Goal: Task Accomplishment & Management: Complete application form

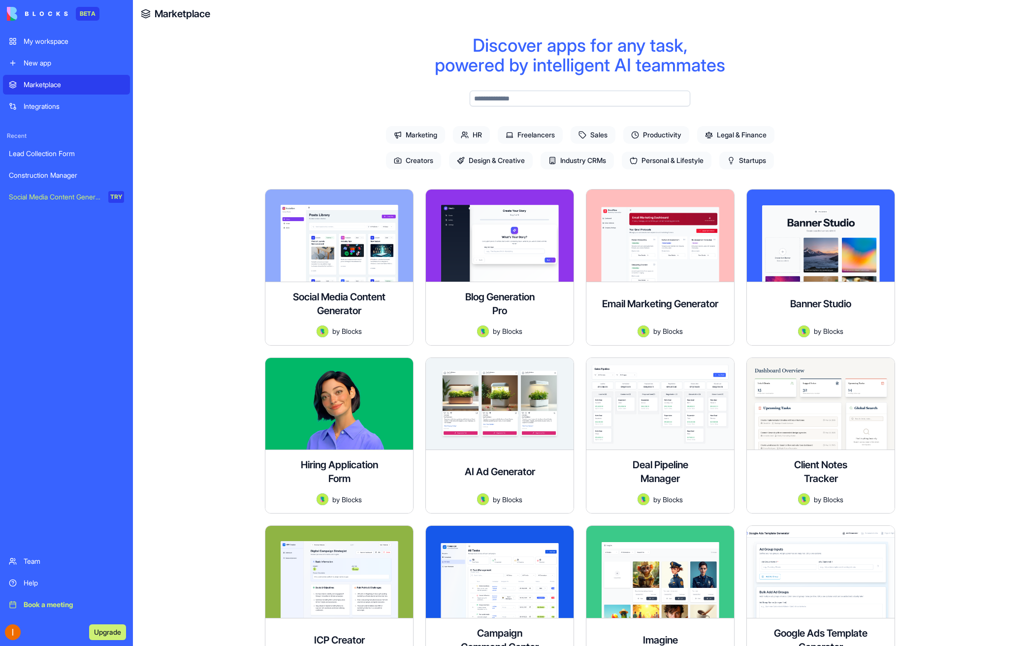
scroll to position [966, 0]
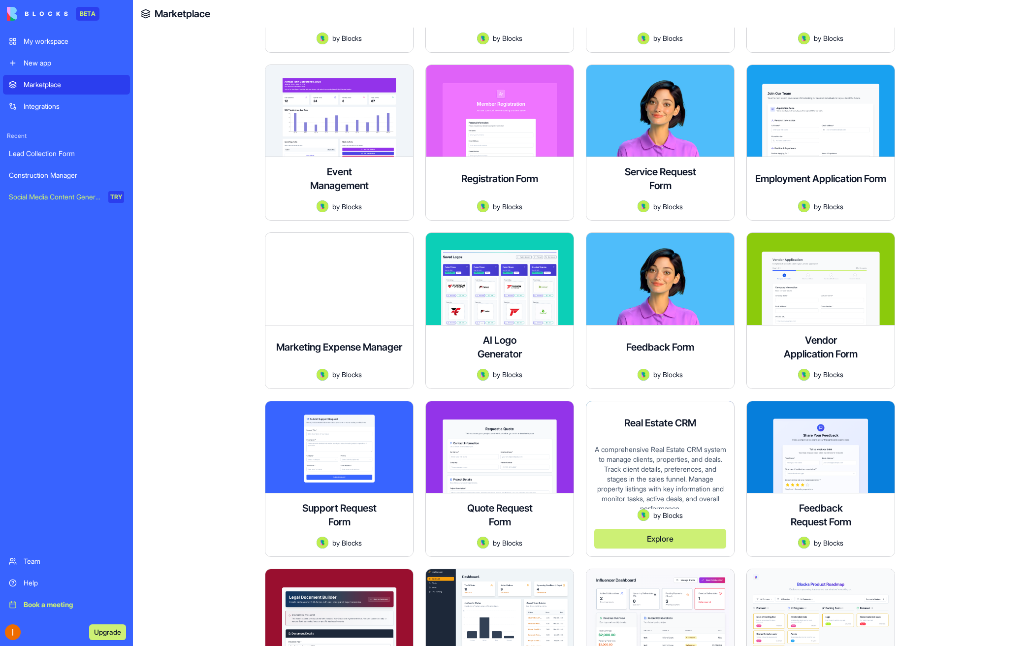
click at [678, 537] on button "Explore" at bounding box center [660, 539] width 132 height 20
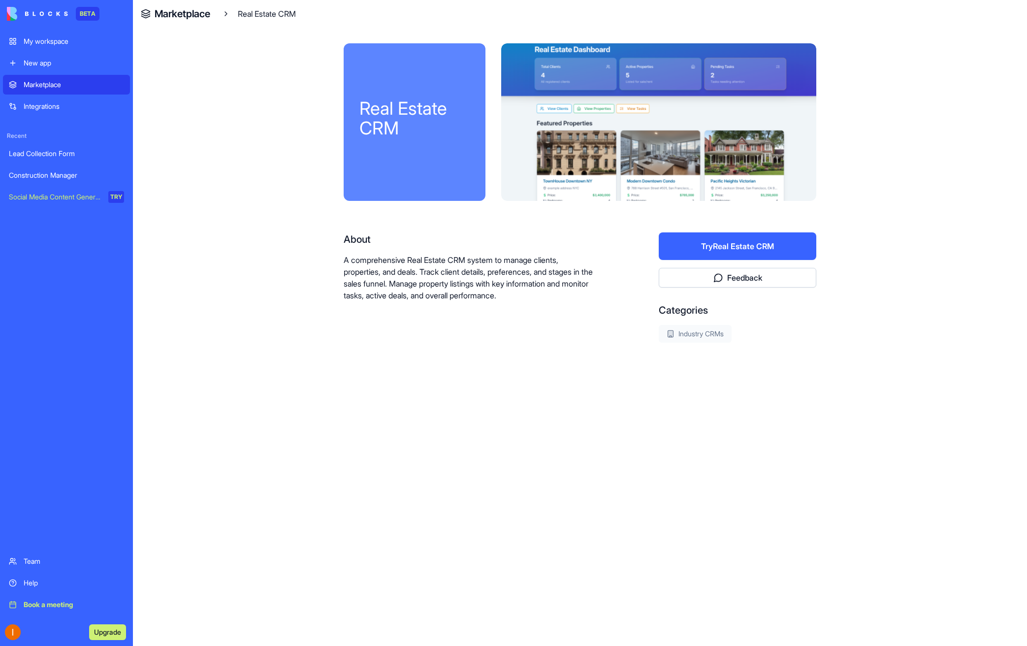
click at [565, 106] on div at bounding box center [658, 122] width 315 height 158
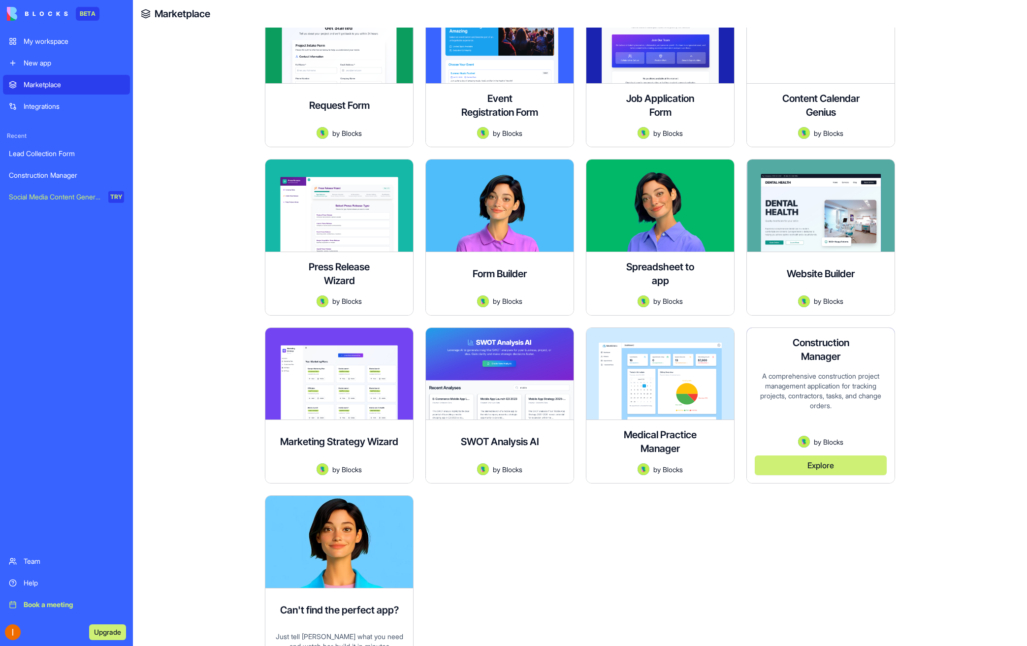
scroll to position [2387, 0]
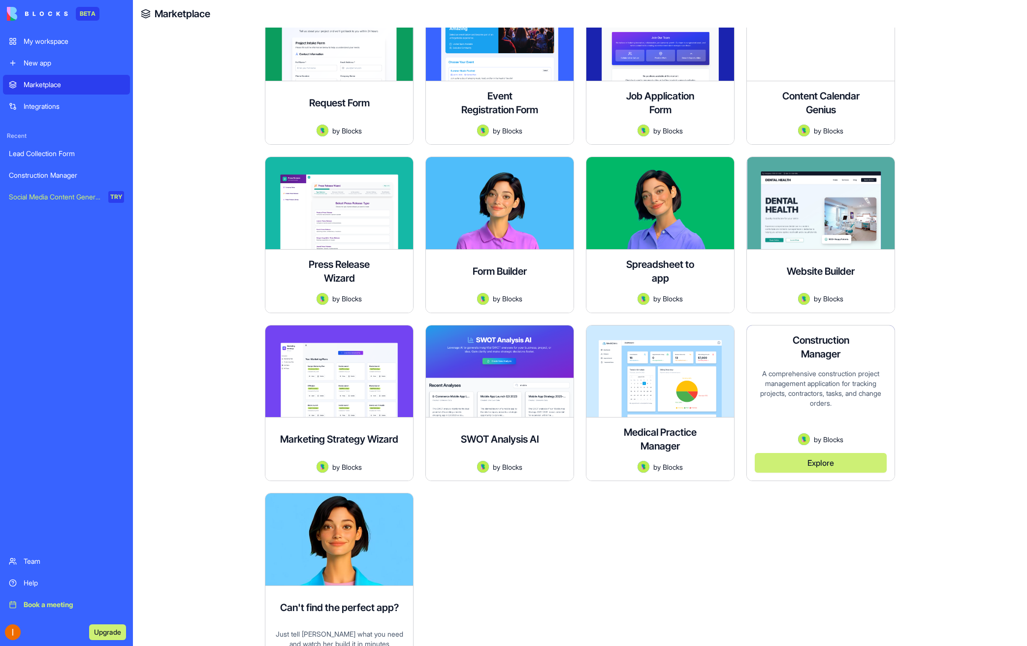
click at [763, 404] on div "A comprehensive construction project management application for tracking projec…" at bounding box center [821, 401] width 132 height 65
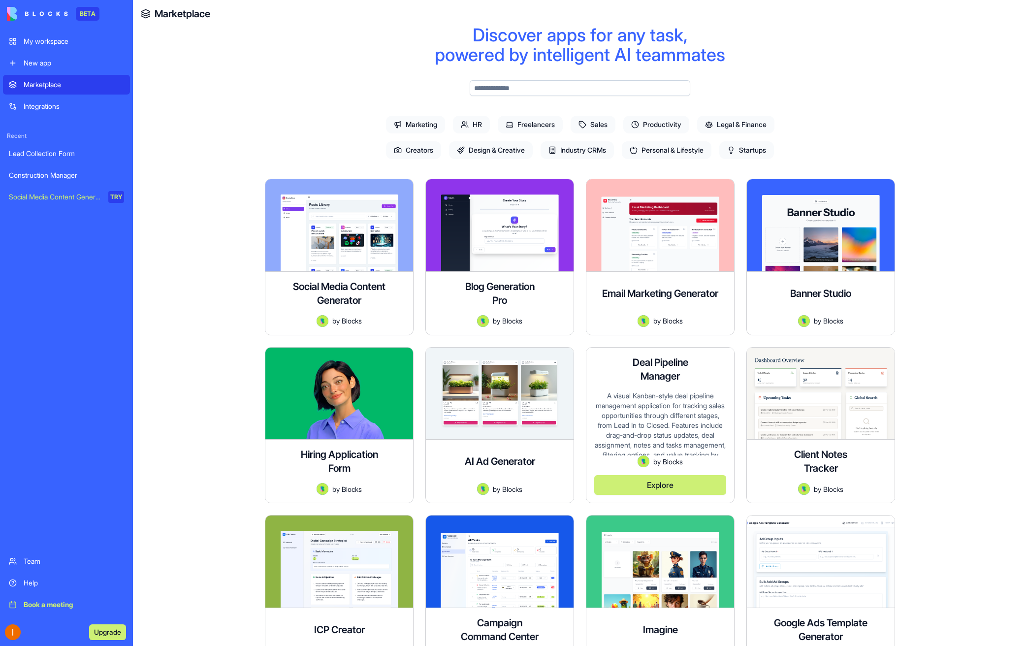
scroll to position [14, 0]
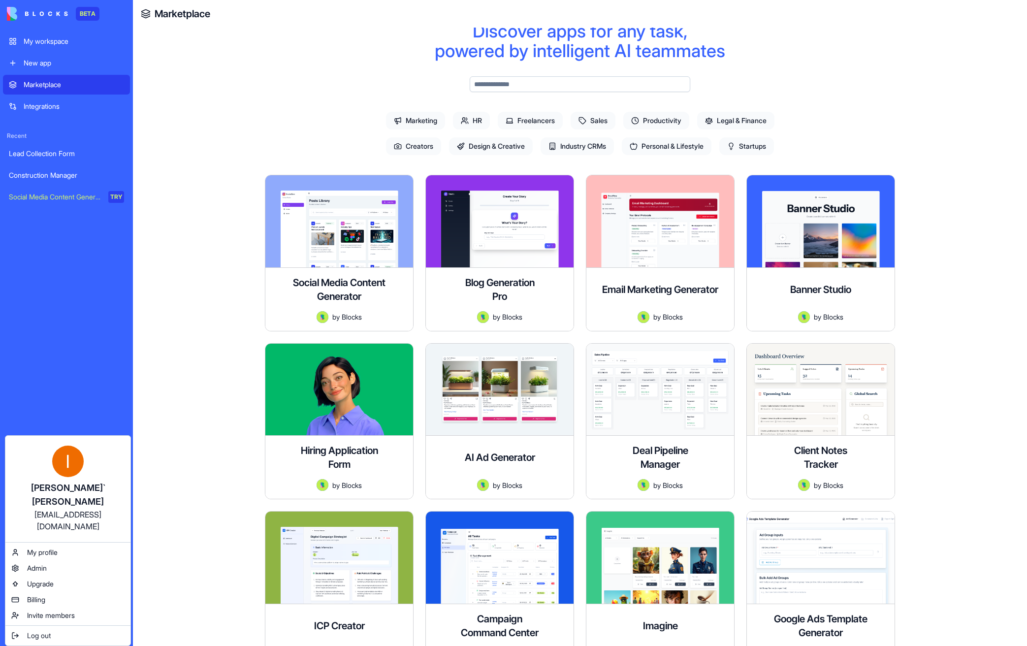
click at [93, 631] on html "BETA My workspace New app Marketplace Integrations Recent Lead Collection Form …" at bounding box center [513, 323] width 1027 height 646
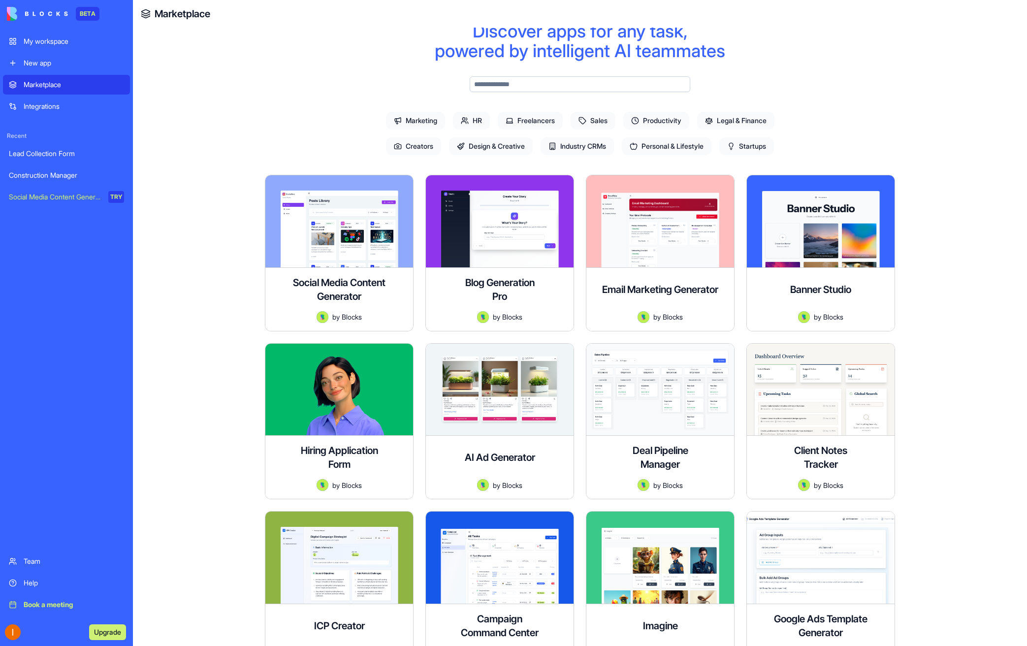
click at [93, 631] on button "Upgrade" at bounding box center [107, 632] width 37 height 16
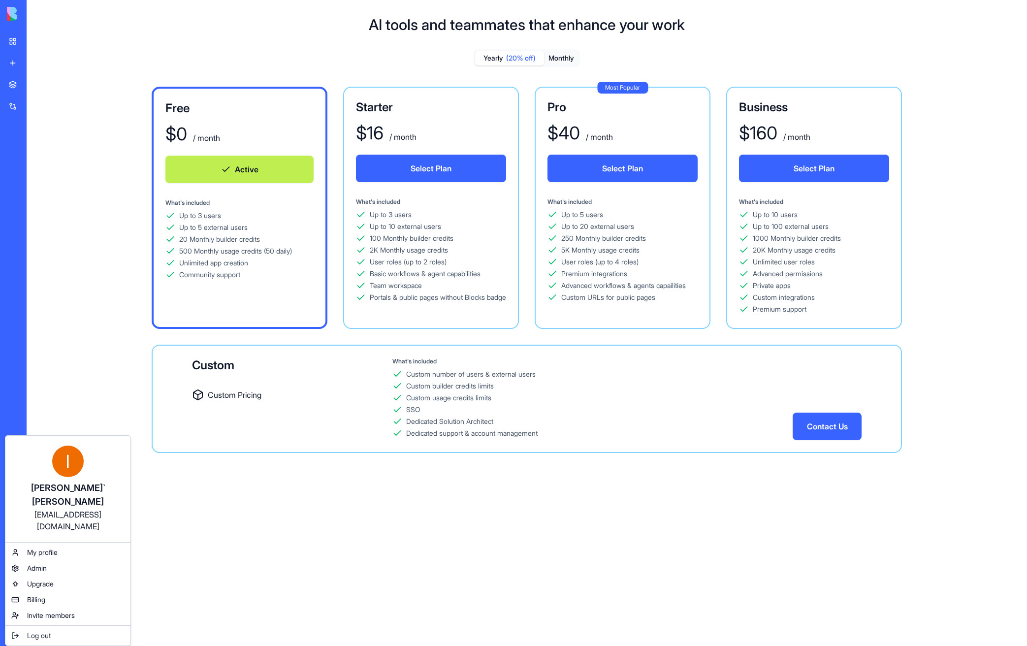
click at [290, 511] on html "BETA My workspace New app Marketplace Integrations Recent Lead Collection Form …" at bounding box center [513, 323] width 1027 height 646
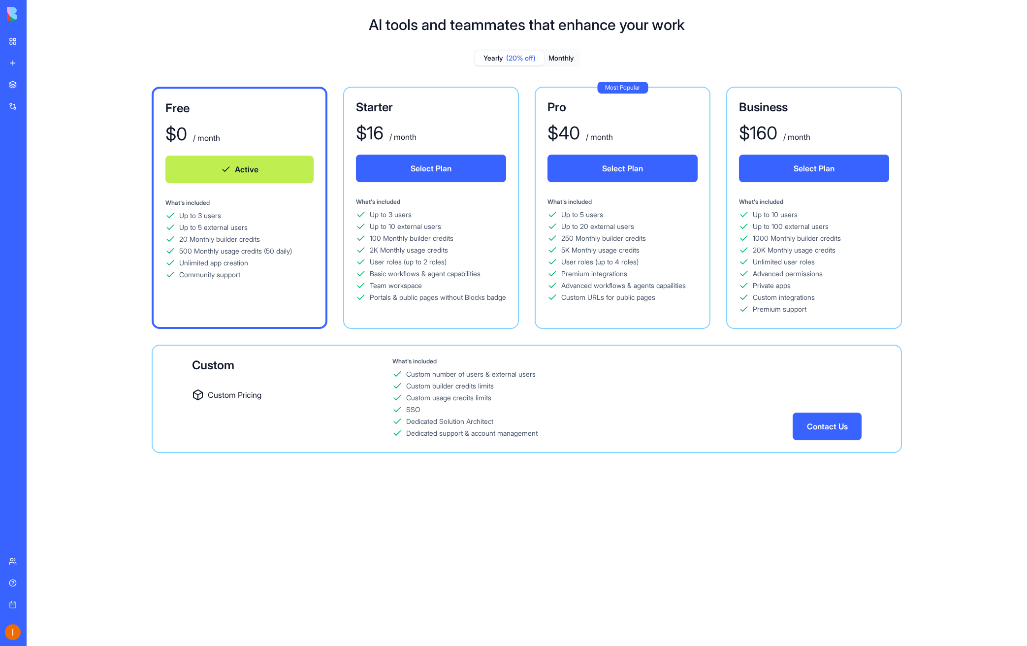
click at [8, 39] on link "My workspace" at bounding box center [22, 42] width 39 height 20
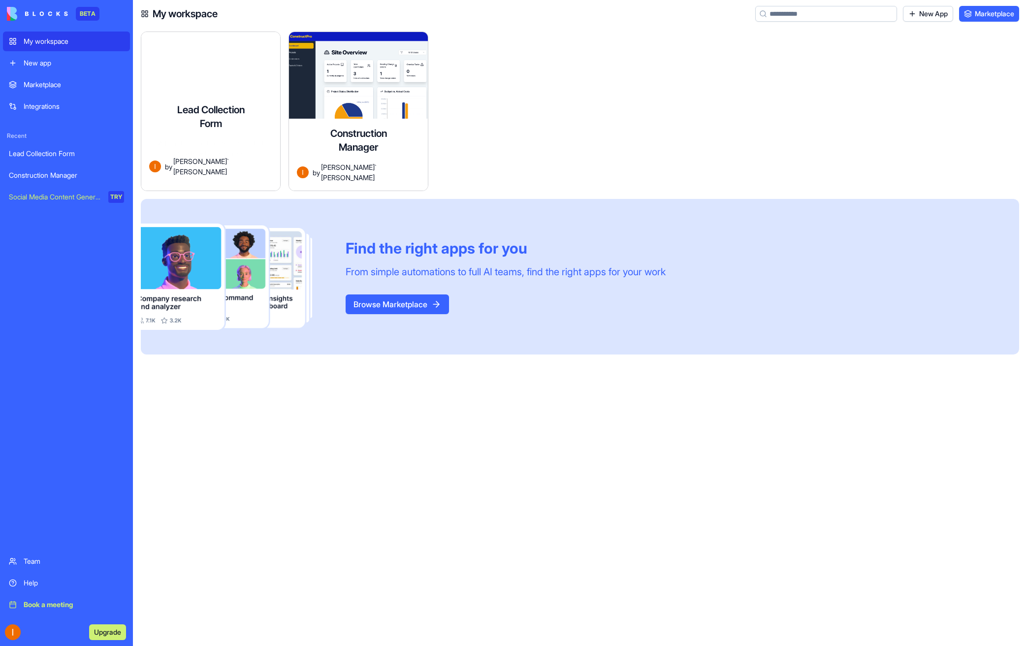
click at [241, 138] on div "A form to collect leads and contact requests with a submission management system" at bounding box center [210, 147] width 123 height 18
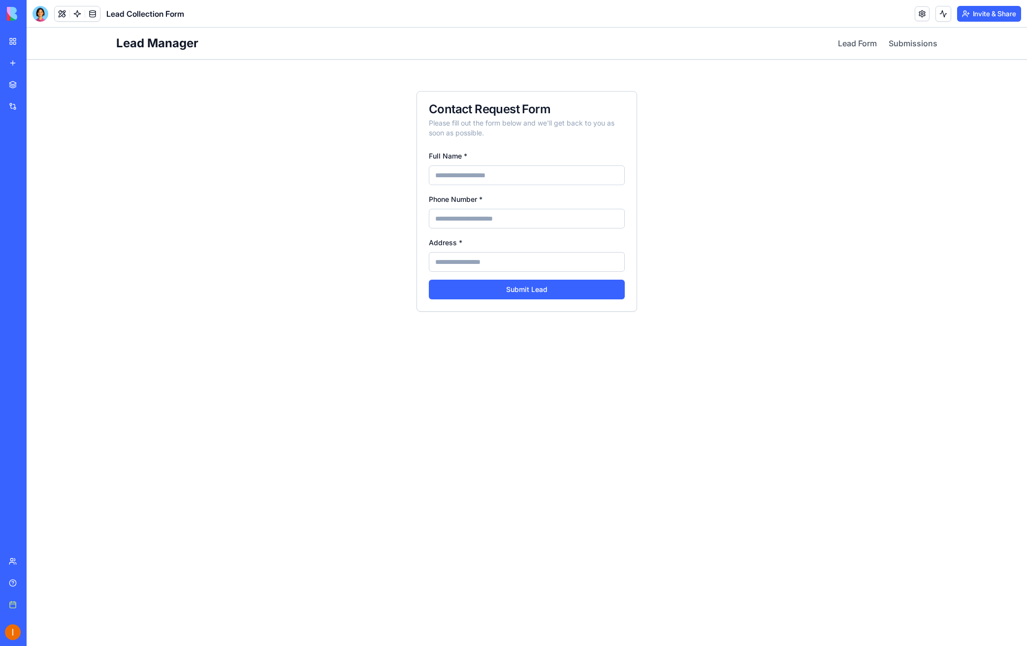
click at [483, 177] on input "Full Name *" at bounding box center [527, 175] width 196 height 20
click at [479, 175] on input "Full Name *" at bounding box center [527, 175] width 196 height 20
type input "**"
click at [479, 215] on input "Phone Number *" at bounding box center [527, 219] width 196 height 20
type input "**"
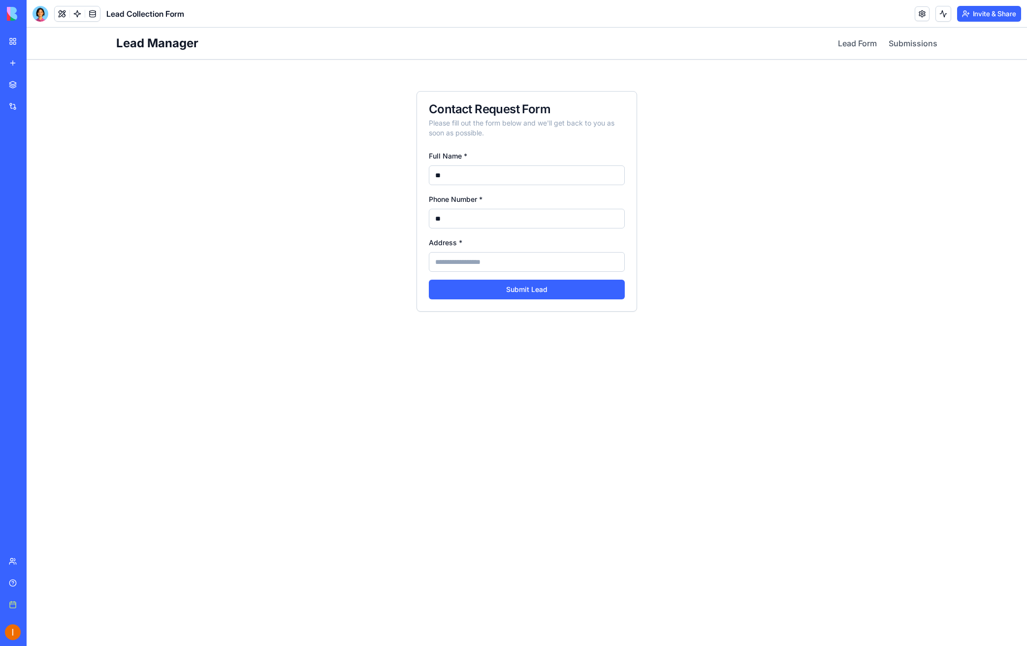
click at [461, 262] on input "Address *" at bounding box center [527, 262] width 196 height 20
type input "**"
click at [459, 284] on button "Submit Lead" at bounding box center [527, 290] width 196 height 20
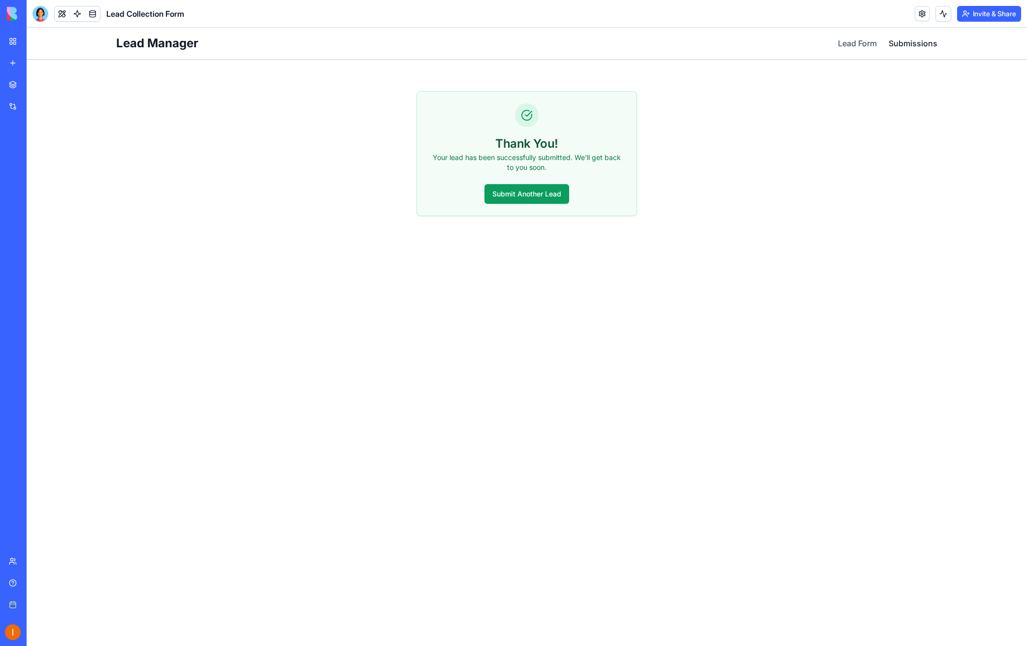
click at [908, 45] on link "Submissions" at bounding box center [913, 43] width 49 height 12
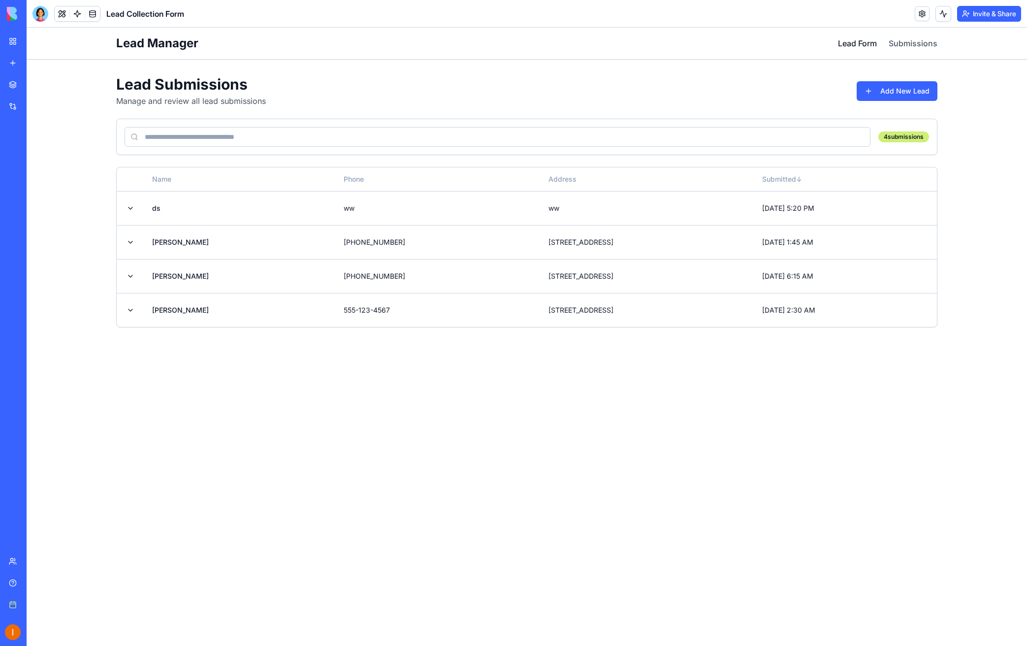
click at [851, 39] on link "Lead Form" at bounding box center [857, 43] width 39 height 12
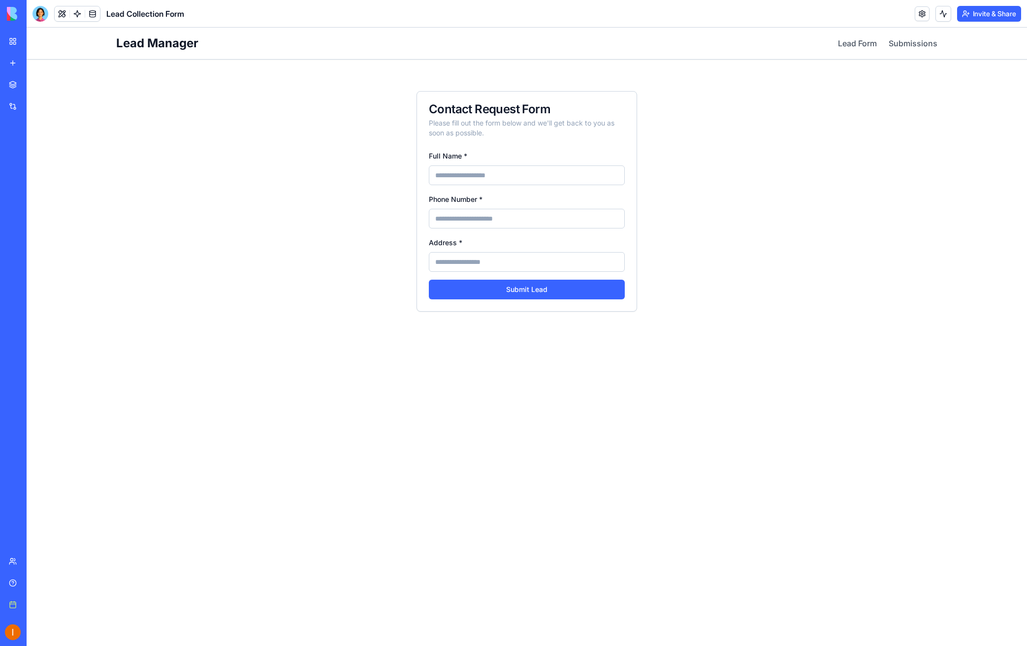
click at [13, 44] on link "My workspace" at bounding box center [22, 42] width 39 height 20
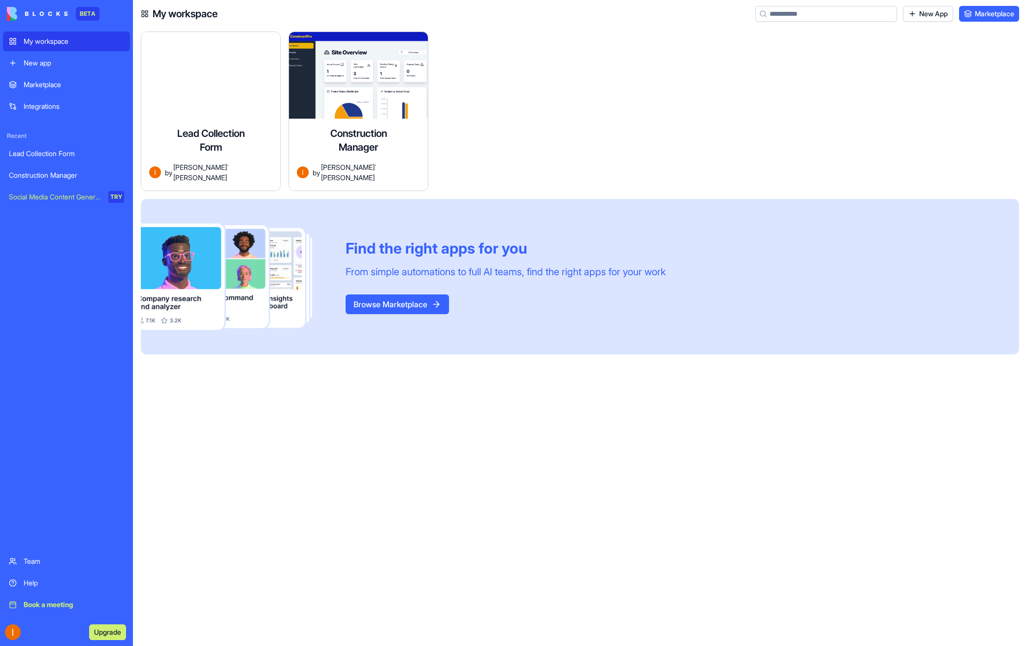
click at [47, 83] on div "Marketplace" at bounding box center [74, 85] width 100 height 10
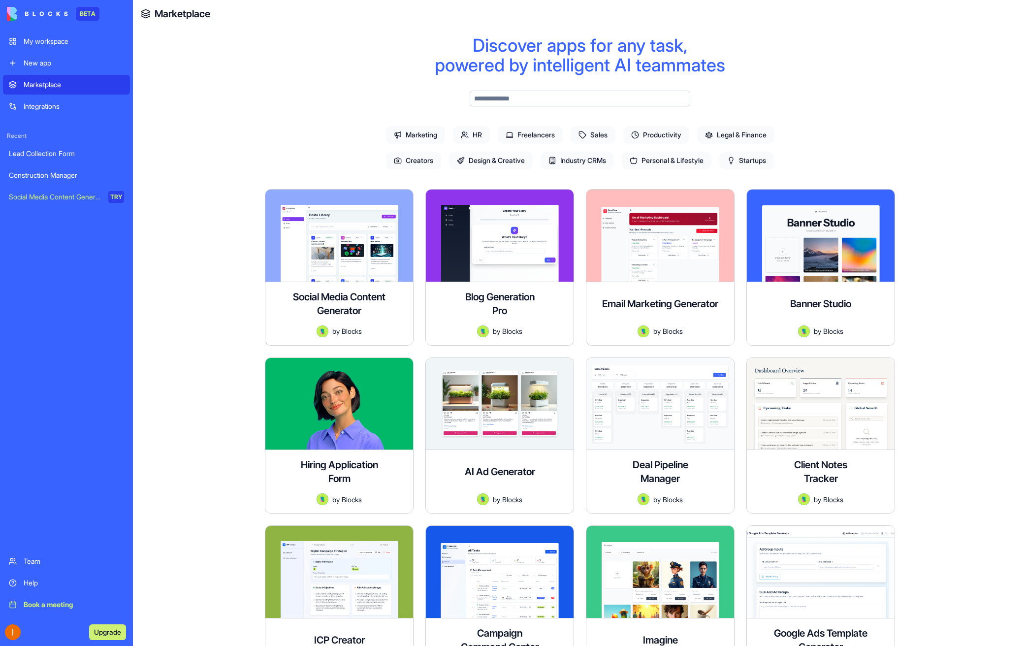
click at [47, 106] on div "Integrations" at bounding box center [74, 106] width 100 height 10
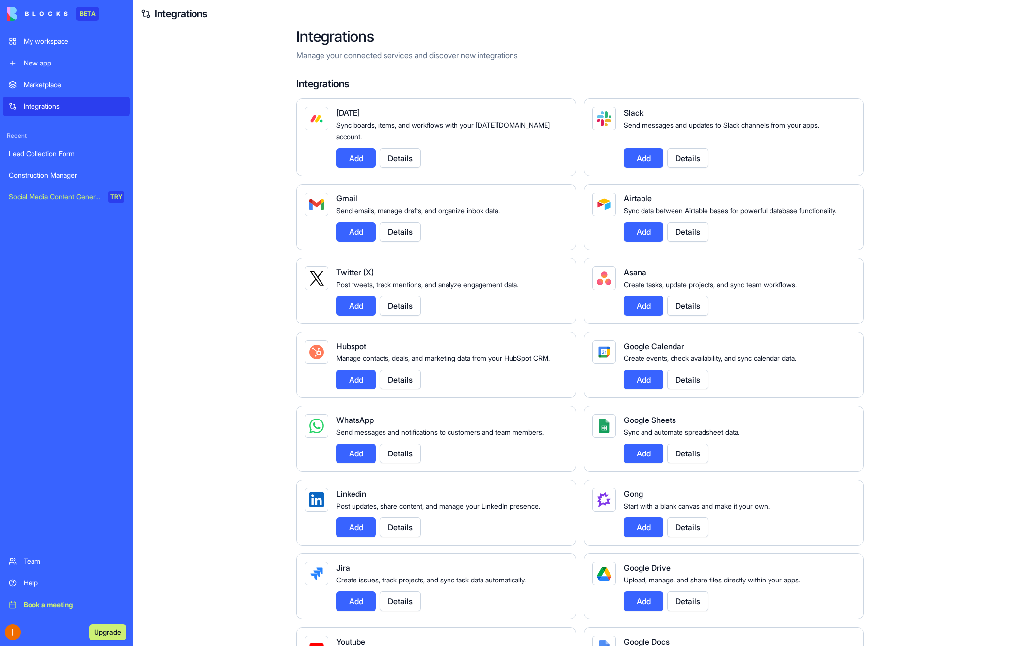
click at [63, 603] on div "Book a meeting" at bounding box center [74, 605] width 100 height 10
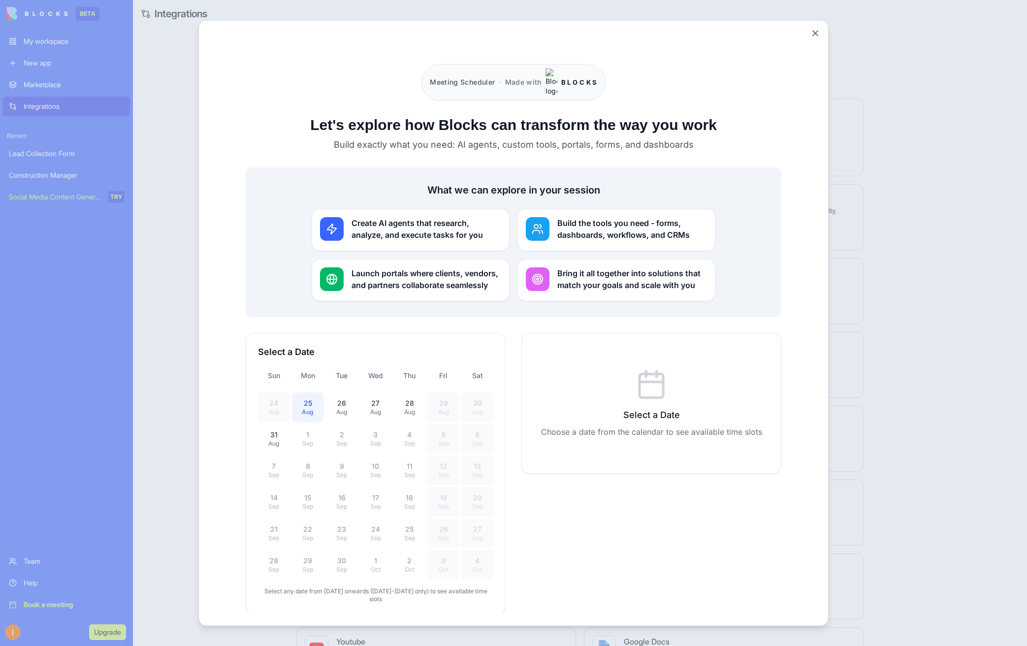
click at [312, 398] on div "25" at bounding box center [308, 403] width 20 height 10
click at [316, 408] on div "Aug" at bounding box center [308, 412] width 20 height 8
click at [342, 398] on div "26" at bounding box center [342, 403] width 20 height 10
click at [382, 398] on div "27" at bounding box center [376, 403] width 20 height 10
click at [407, 398] on div "28" at bounding box center [409, 403] width 20 height 10
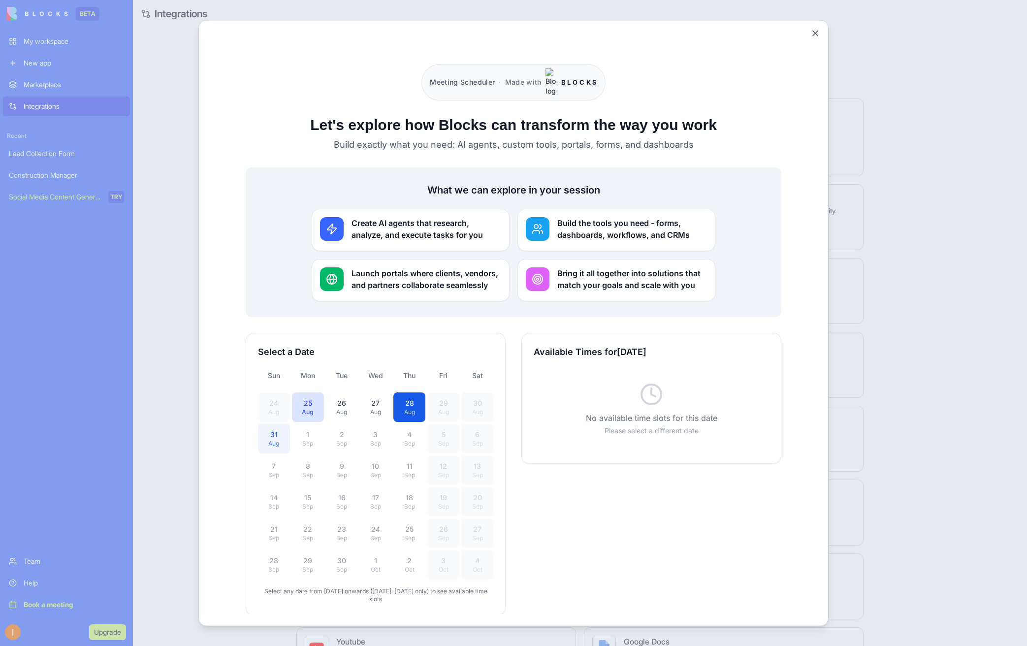
click at [270, 439] on div "Aug" at bounding box center [274, 443] width 20 height 8
click at [304, 439] on div "Sep" at bounding box center [308, 443] width 20 height 8
click at [313, 439] on div "Sep" at bounding box center [308, 443] width 20 height 8
click at [312, 398] on div "25" at bounding box center [308, 403] width 20 height 10
click at [712, 386] on div "No available time slots for this date Please select a different date" at bounding box center [651, 408] width 235 height 85
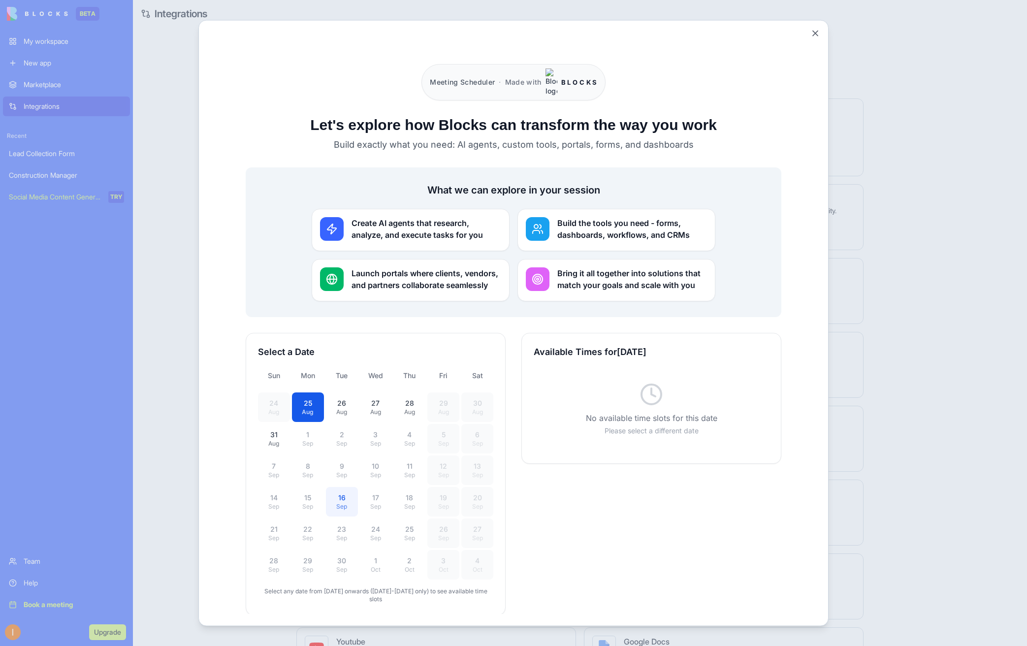
click at [335, 492] on div "16" at bounding box center [342, 497] width 20 height 10
click at [383, 392] on button "[DATE]" at bounding box center [376, 407] width 32 height 30
click at [410, 398] on div "28" at bounding box center [409, 403] width 20 height 10
click at [817, 30] on button "Close" at bounding box center [816, 34] width 10 height 10
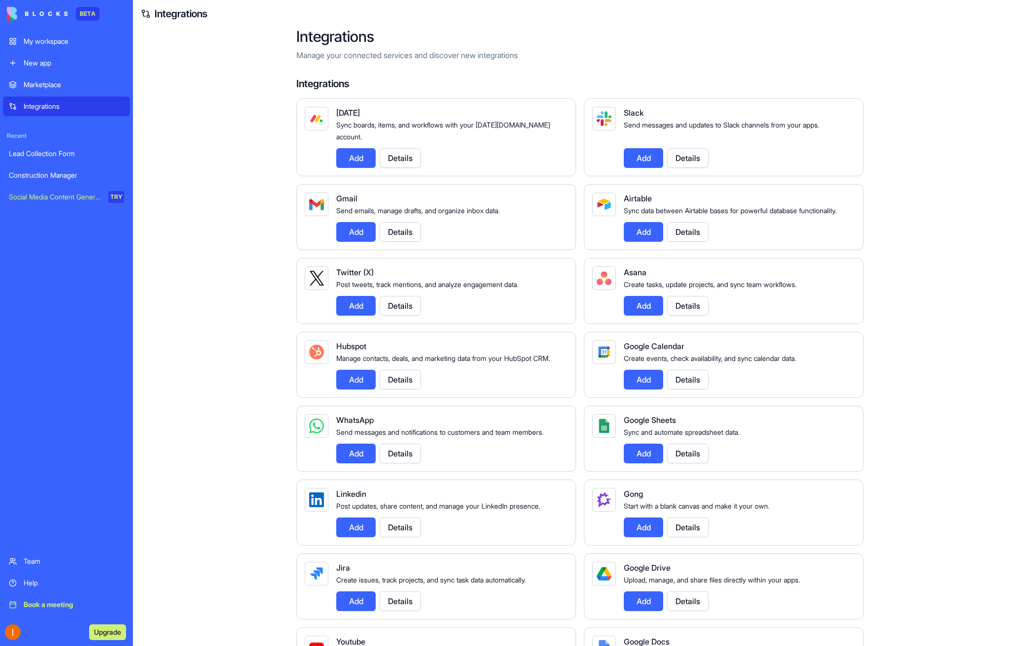
click at [363, 148] on button "Add" at bounding box center [355, 158] width 39 height 20
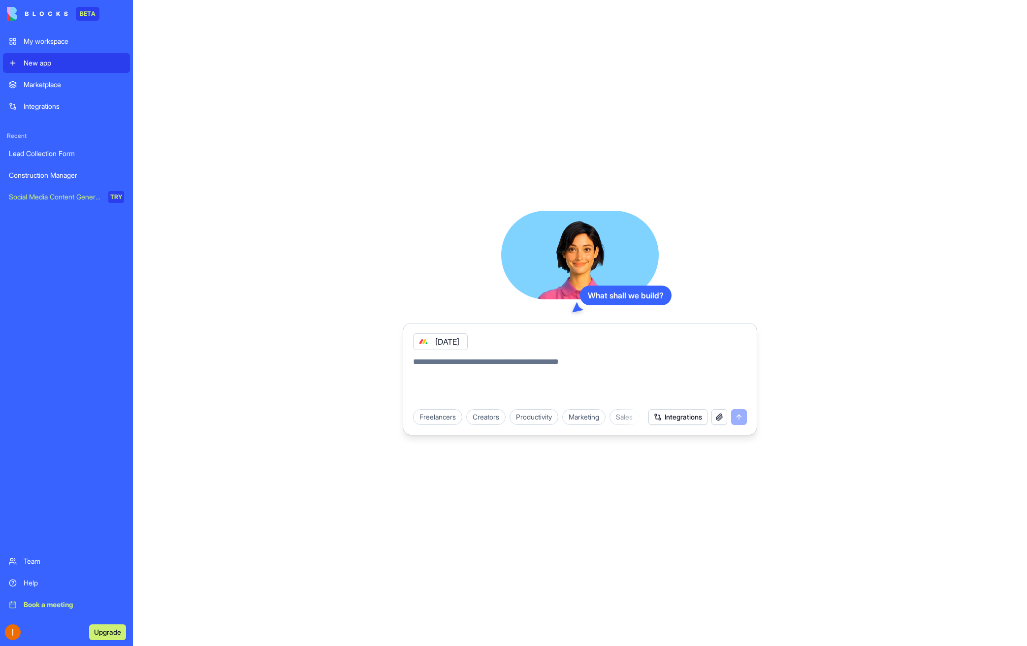
click at [475, 359] on textarea at bounding box center [580, 379] width 334 height 47
click at [670, 415] on button "Integrations" at bounding box center [678, 417] width 59 height 16
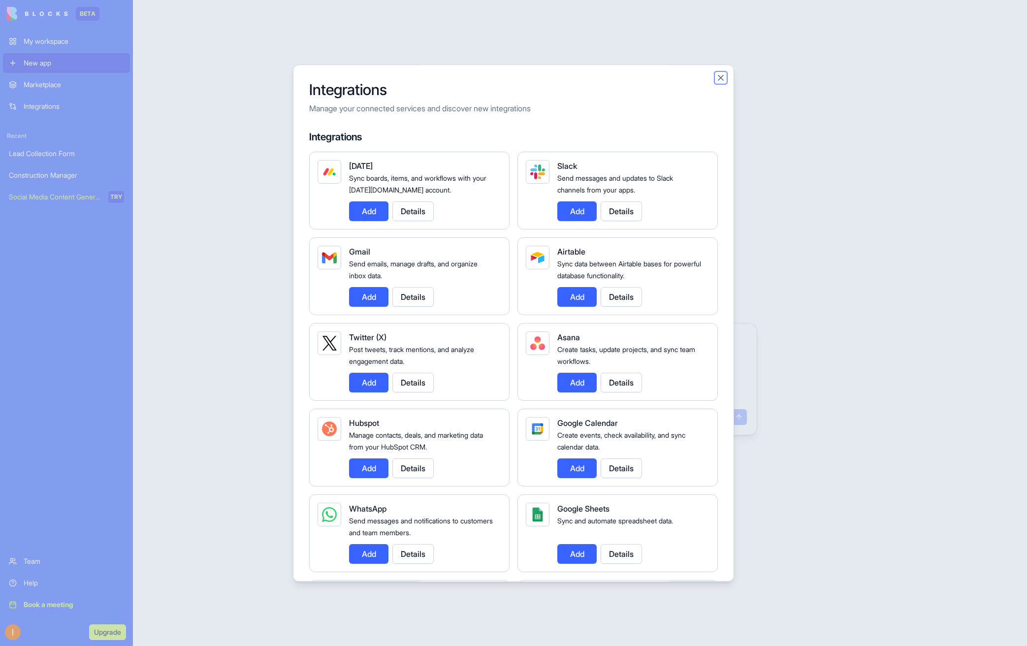
click at [723, 77] on button "Close" at bounding box center [721, 78] width 10 height 10
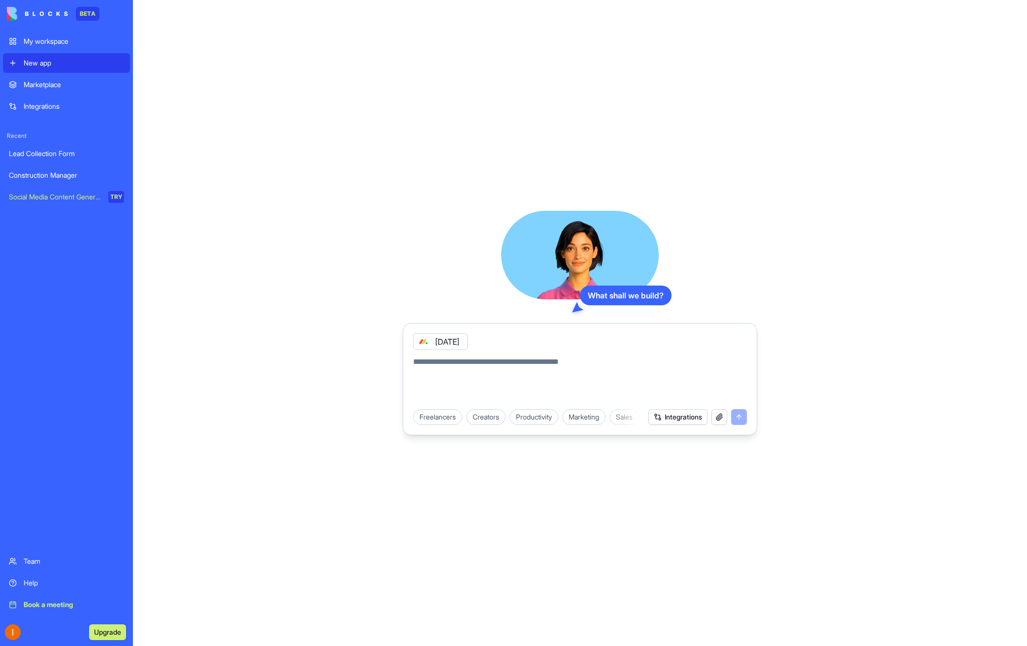
click at [424, 367] on textarea at bounding box center [580, 379] width 334 height 47
click at [508, 358] on textarea "**********" at bounding box center [580, 379] width 334 height 47
type textarea "**********"
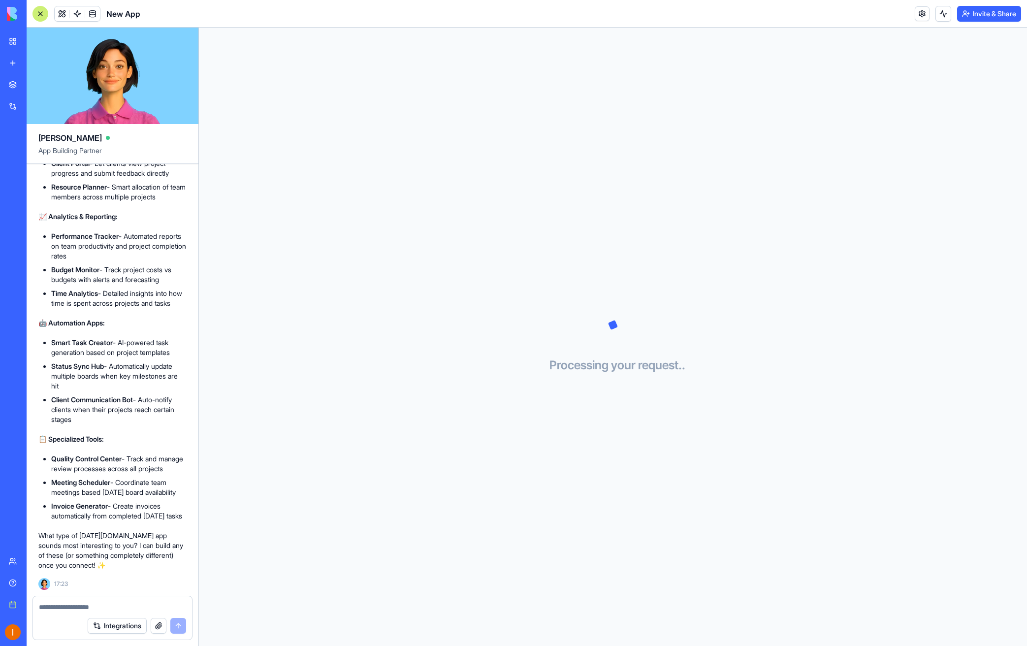
scroll to position [230, 0]
click at [87, 633] on button "Upgrade" at bounding box center [68, 632] width 37 height 16
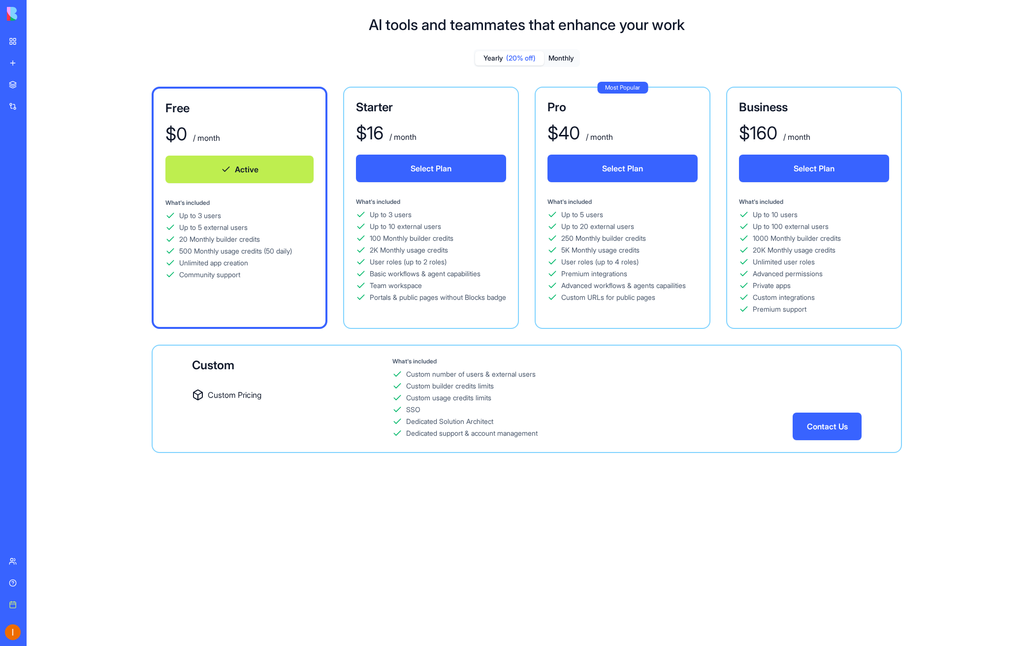
drag, startPoint x: 564, startPoint y: 56, endPoint x: 557, endPoint y: 60, distance: 7.9
click at [562, 58] on button "Monthly" at bounding box center [561, 58] width 34 height 14
click at [557, 60] on button "Monthly" at bounding box center [561, 58] width 34 height 14
click at [514, 58] on span "(20% off)" at bounding box center [521, 58] width 30 height 10
click at [513, 60] on span "(20% off)" at bounding box center [521, 58] width 30 height 10
